Goal: Task Accomplishment & Management: Use online tool/utility

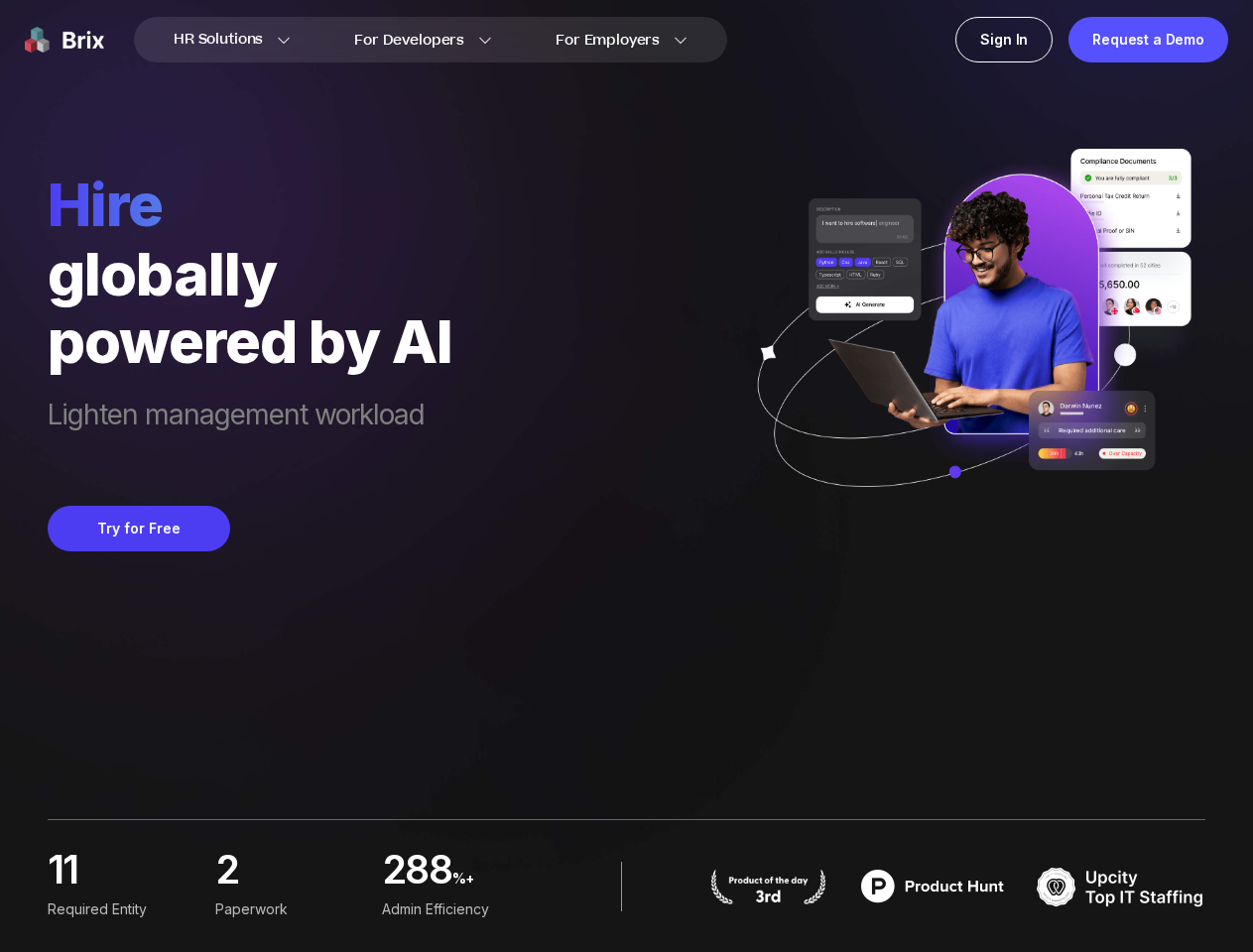
click at [626, 476] on div "hire globally powered by AI Lighten management workload Try for Free" at bounding box center [626, 276] width 1158 height 551
click at [1148, 40] on div "Request a Demo" at bounding box center [1149, 40] width 160 height 46
click at [138, 528] on button "Try for Free" at bounding box center [139, 528] width 183 height 46
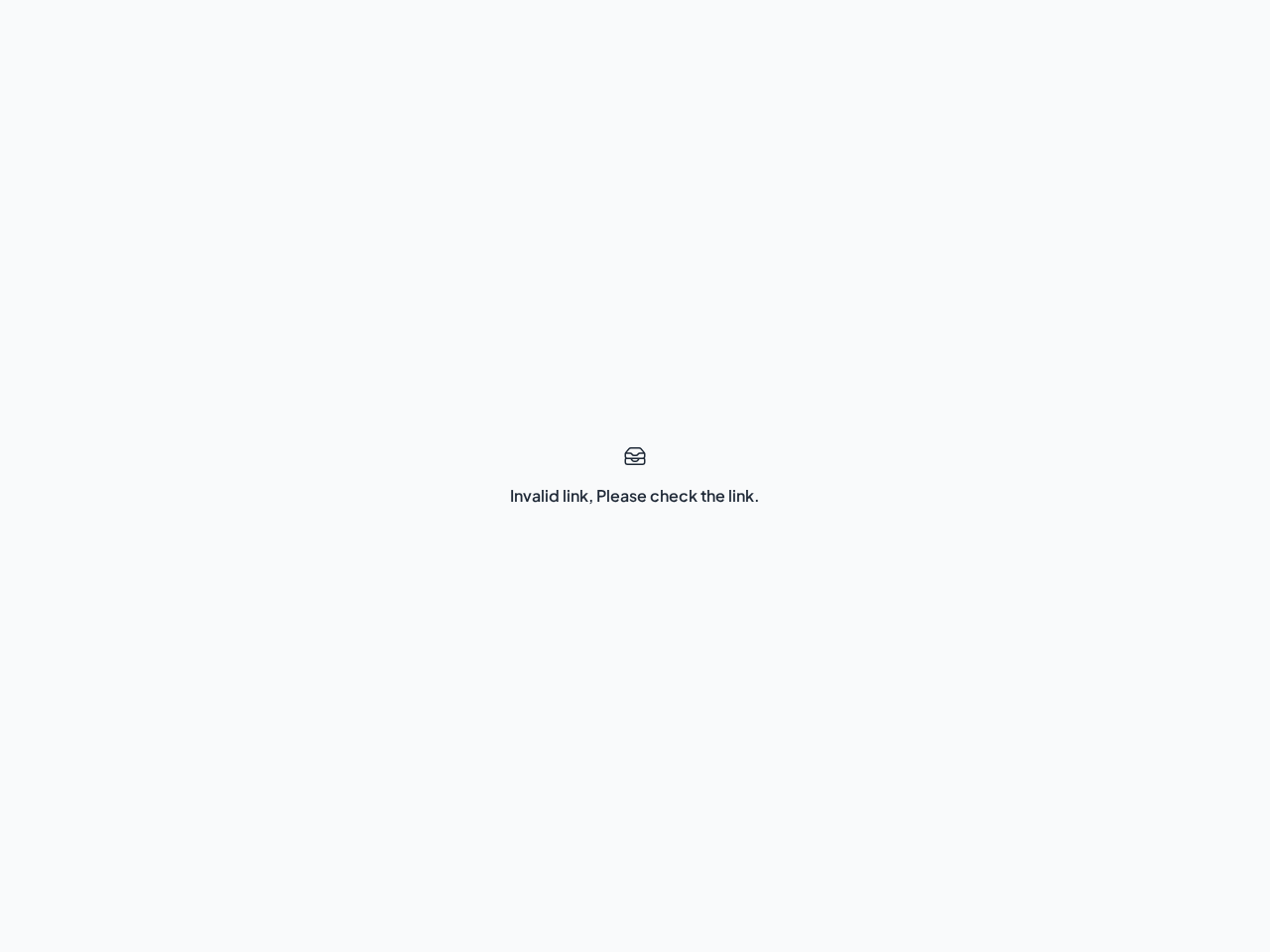
click at [635, 476] on div "Invalid link, Please check the link." at bounding box center [635, 476] width 1270 height 952
